Goal: Navigation & Orientation: Find specific page/section

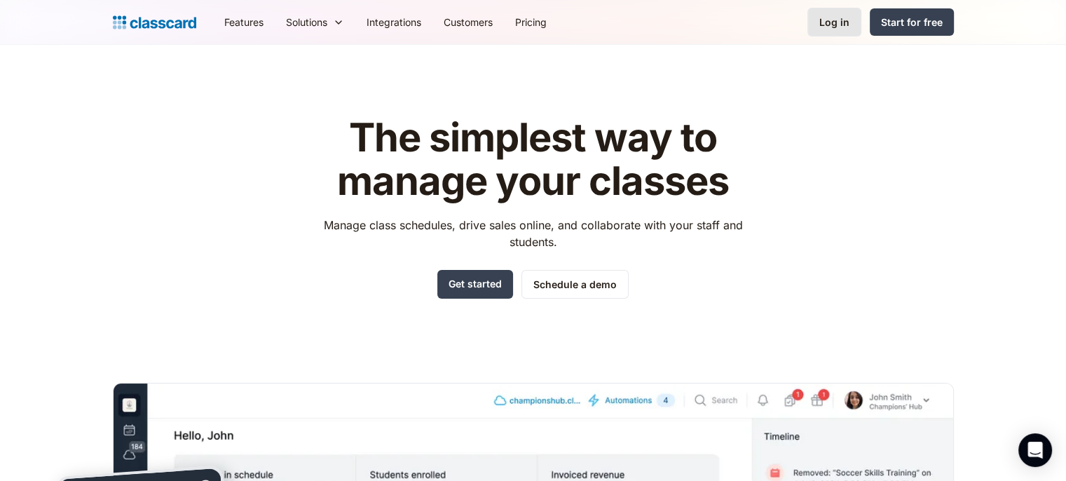
click at [833, 26] on div "Log in" at bounding box center [834, 22] width 30 height 15
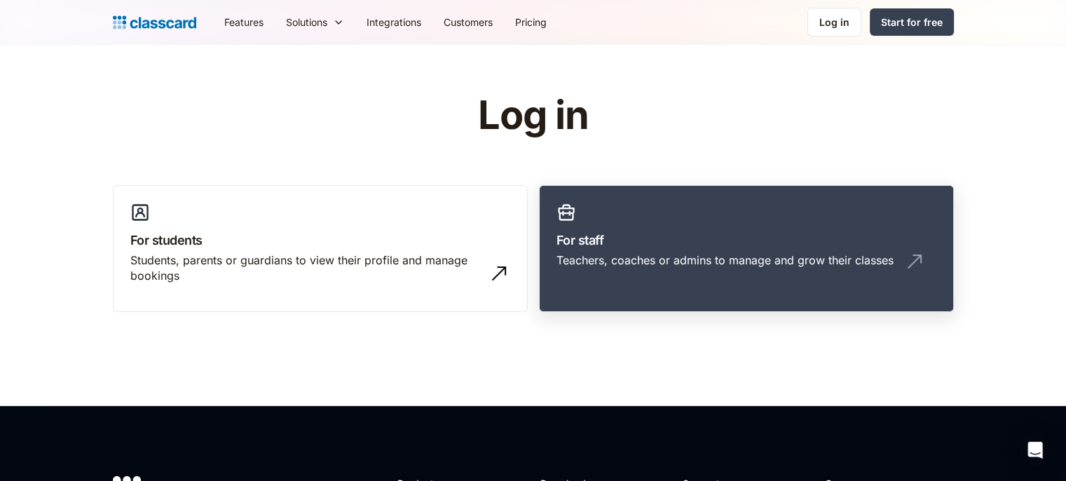
click at [642, 243] on h3 "For staff" at bounding box center [747, 240] width 380 height 19
